Goal: Navigation & Orientation: Find specific page/section

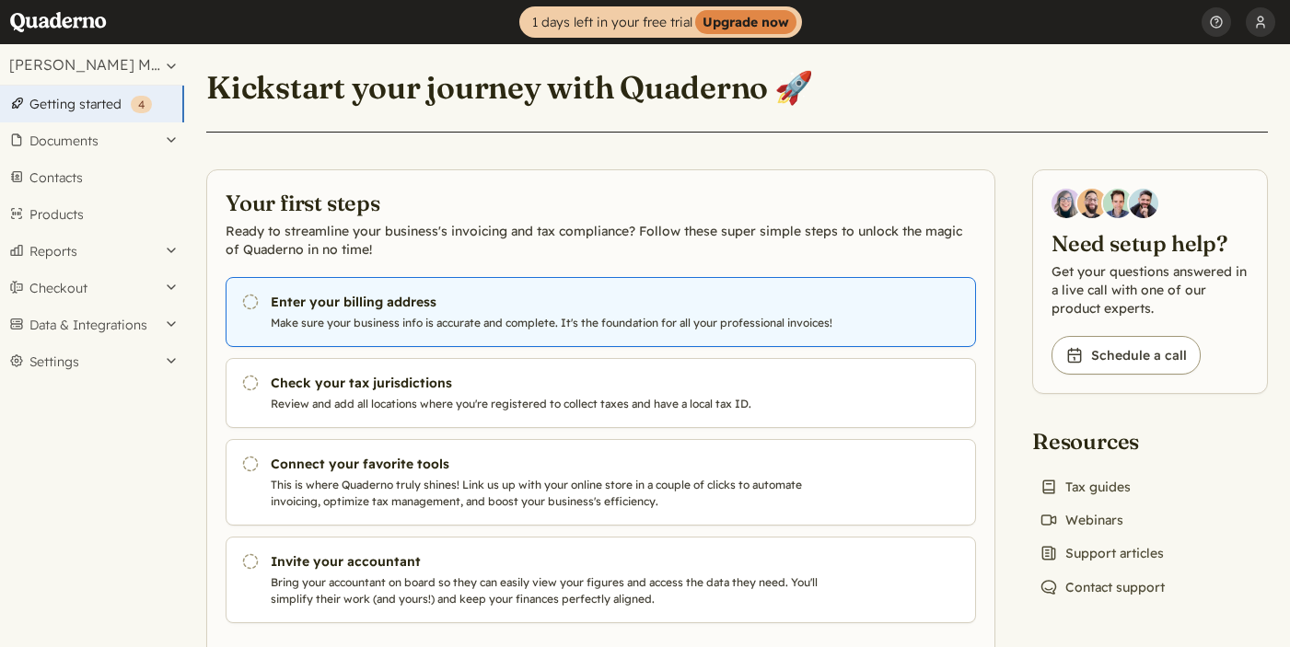
click at [254, 305] on icon "Pending" at bounding box center [250, 302] width 18 height 18
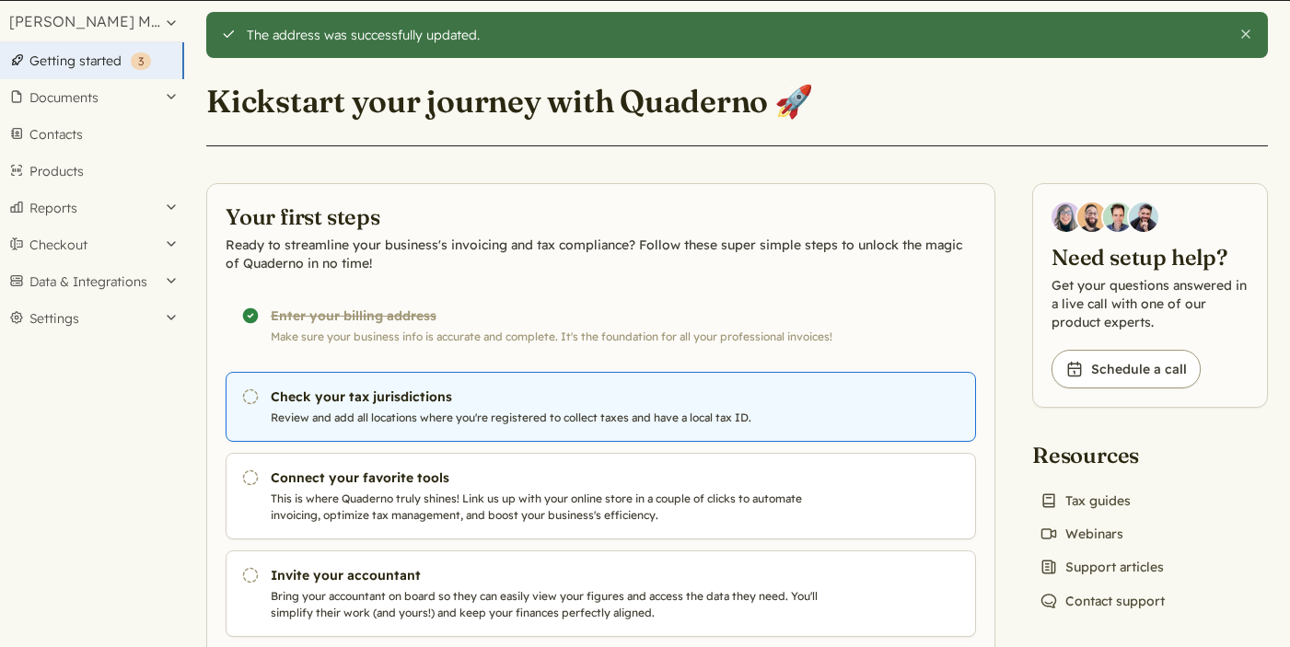
scroll to position [46, 0]
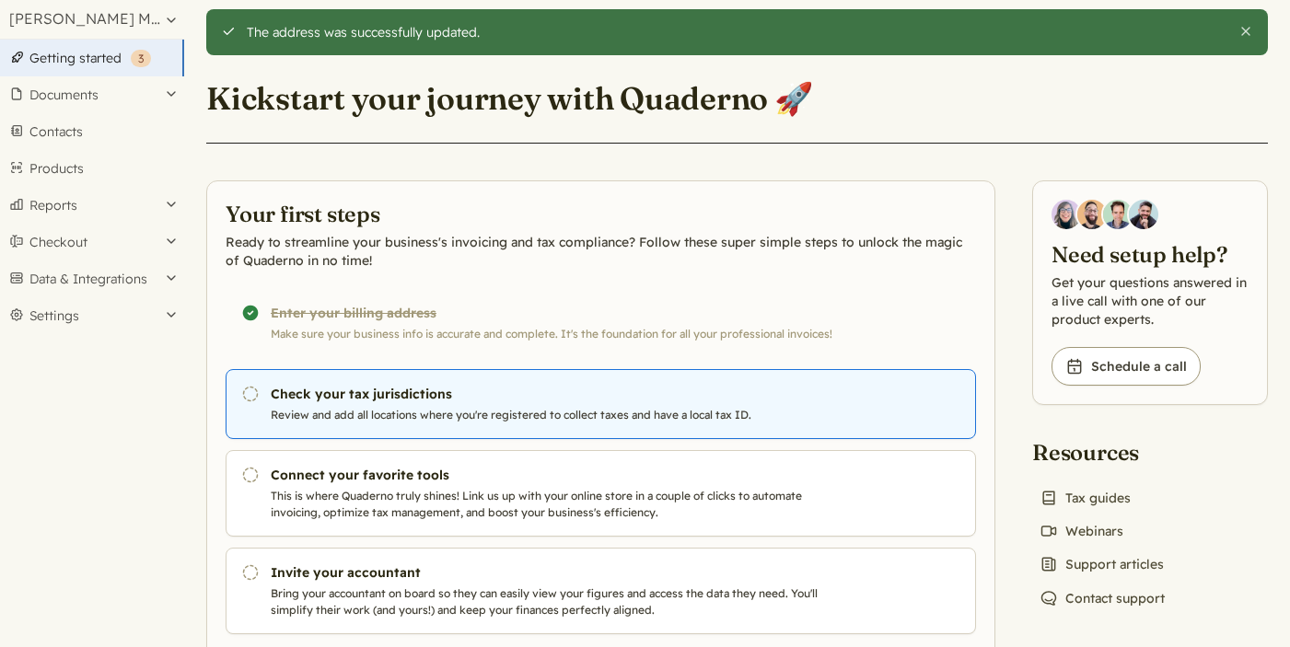
click at [651, 416] on p "Review and add all locations where you're registered to collect taxes and have …" at bounding box center [554, 415] width 566 height 17
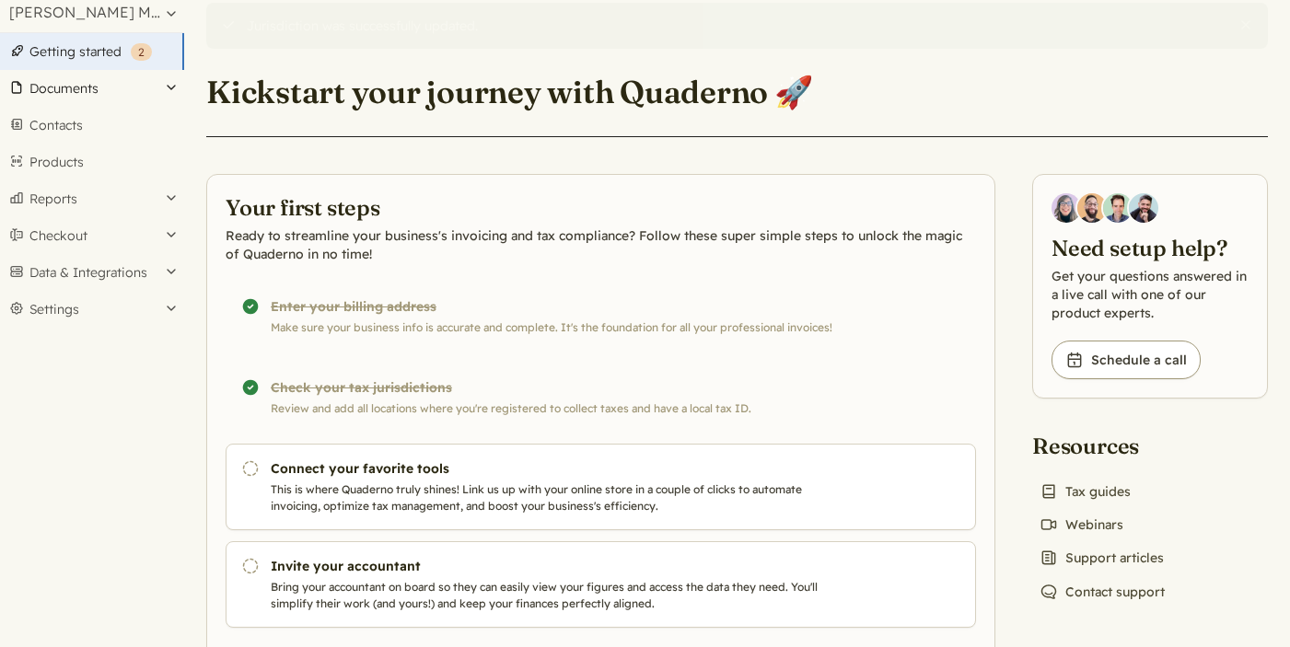
scroll to position [51, 0]
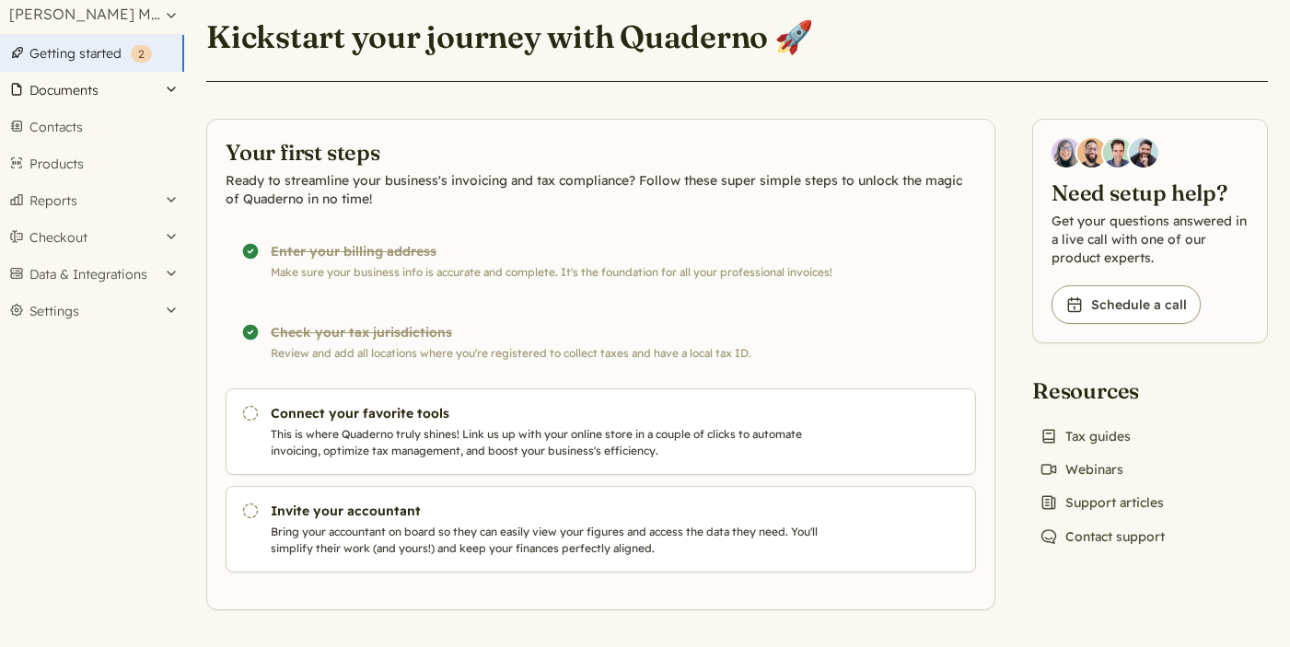
click at [117, 88] on button "Documents" at bounding box center [92, 90] width 184 height 37
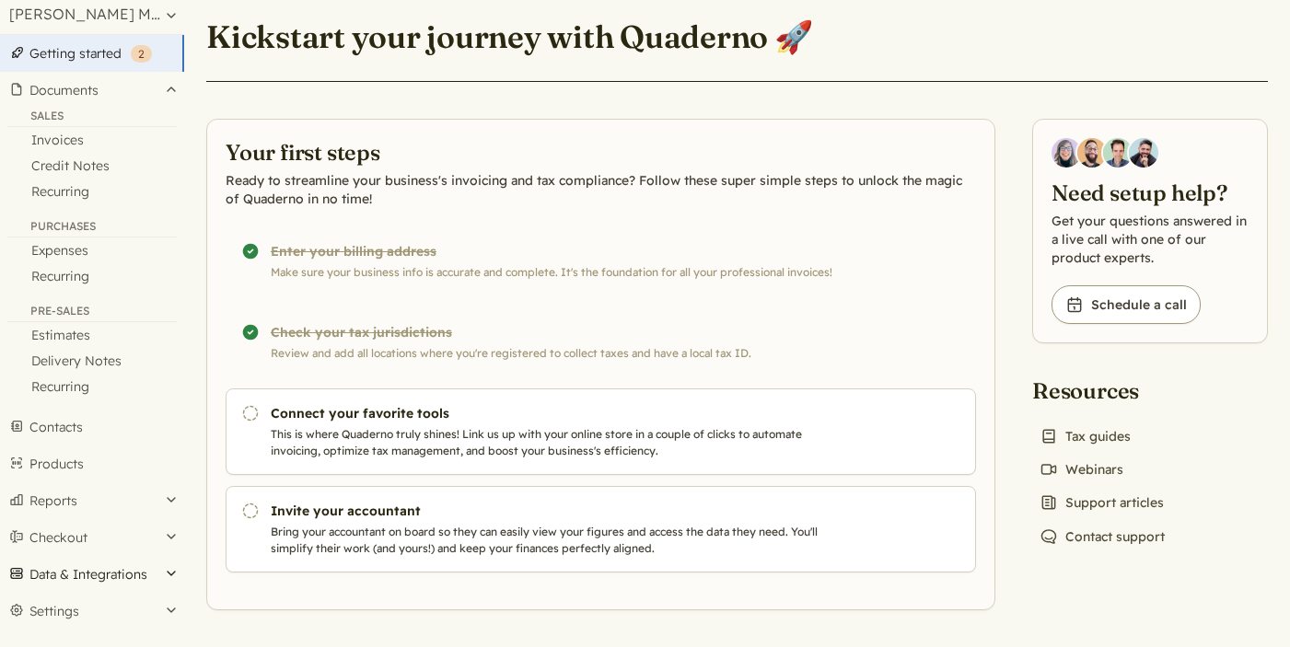
click at [164, 571] on button "Data & Integrations" at bounding box center [92, 574] width 184 height 37
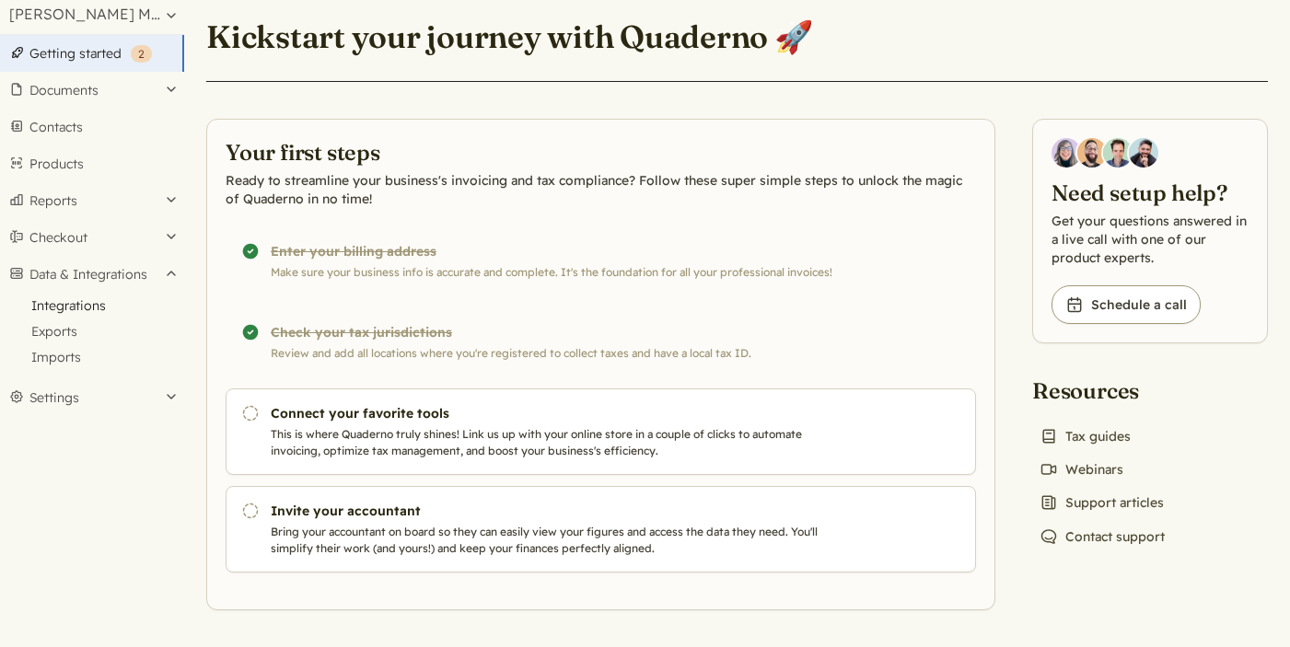
click at [94, 303] on link "Integrations" at bounding box center [92, 306] width 184 height 26
